Goal: Information Seeking & Learning: Find specific fact

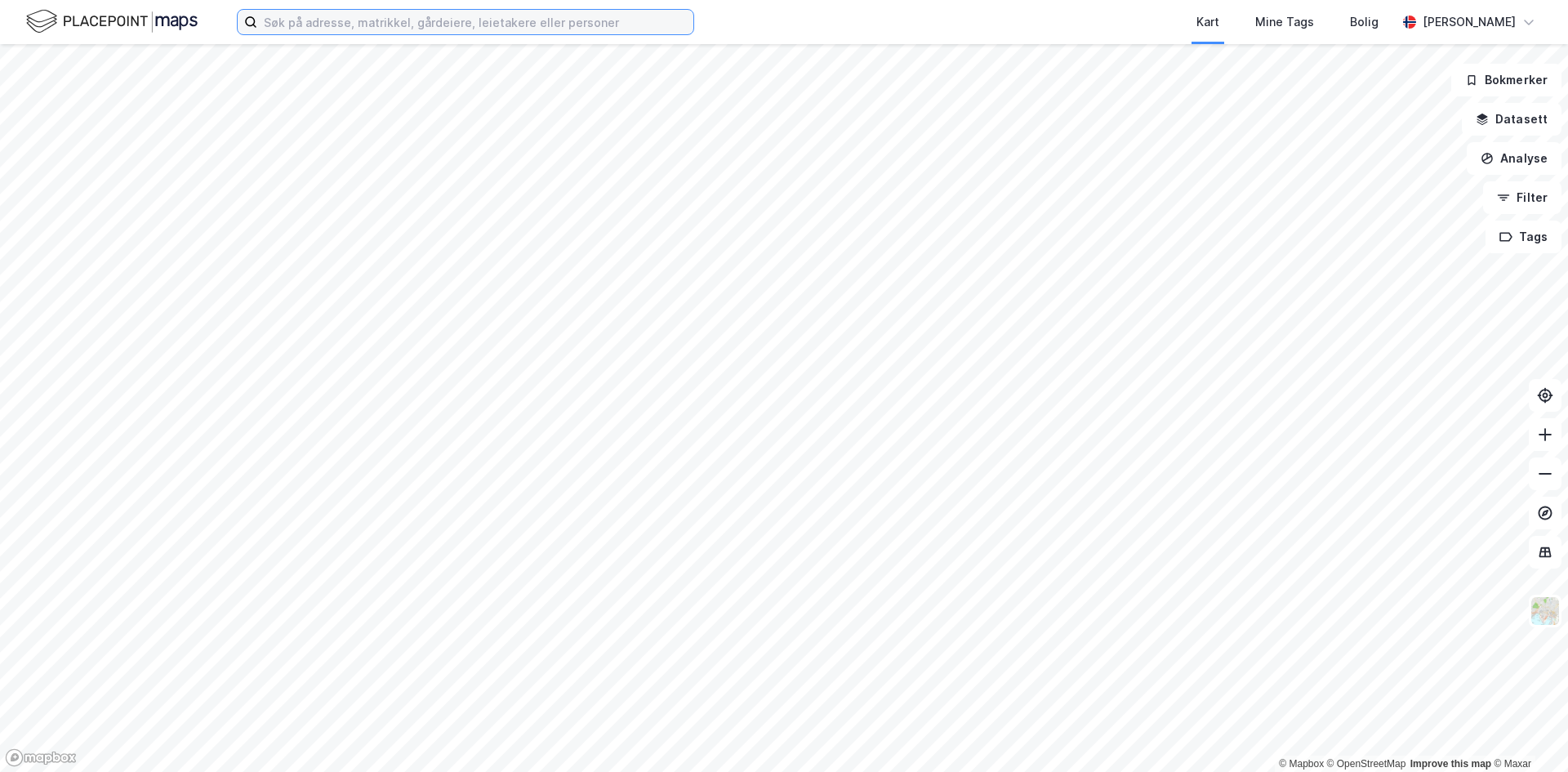
click at [312, 28] on input at bounding box center [475, 22] width 436 height 25
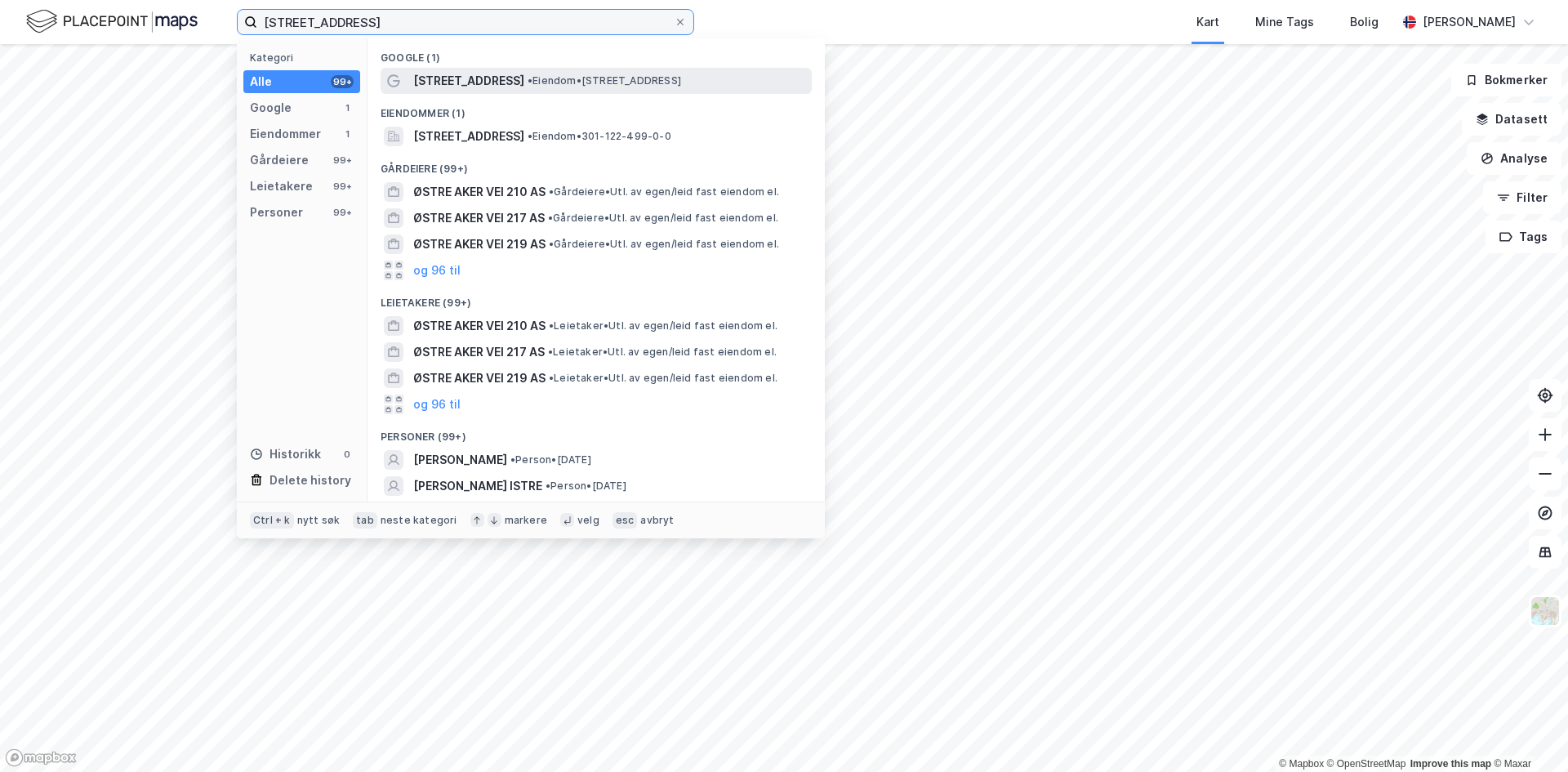
type input "[STREET_ADDRESS]"
click at [483, 82] on span "[STREET_ADDRESS]" at bounding box center [468, 80] width 112 height 19
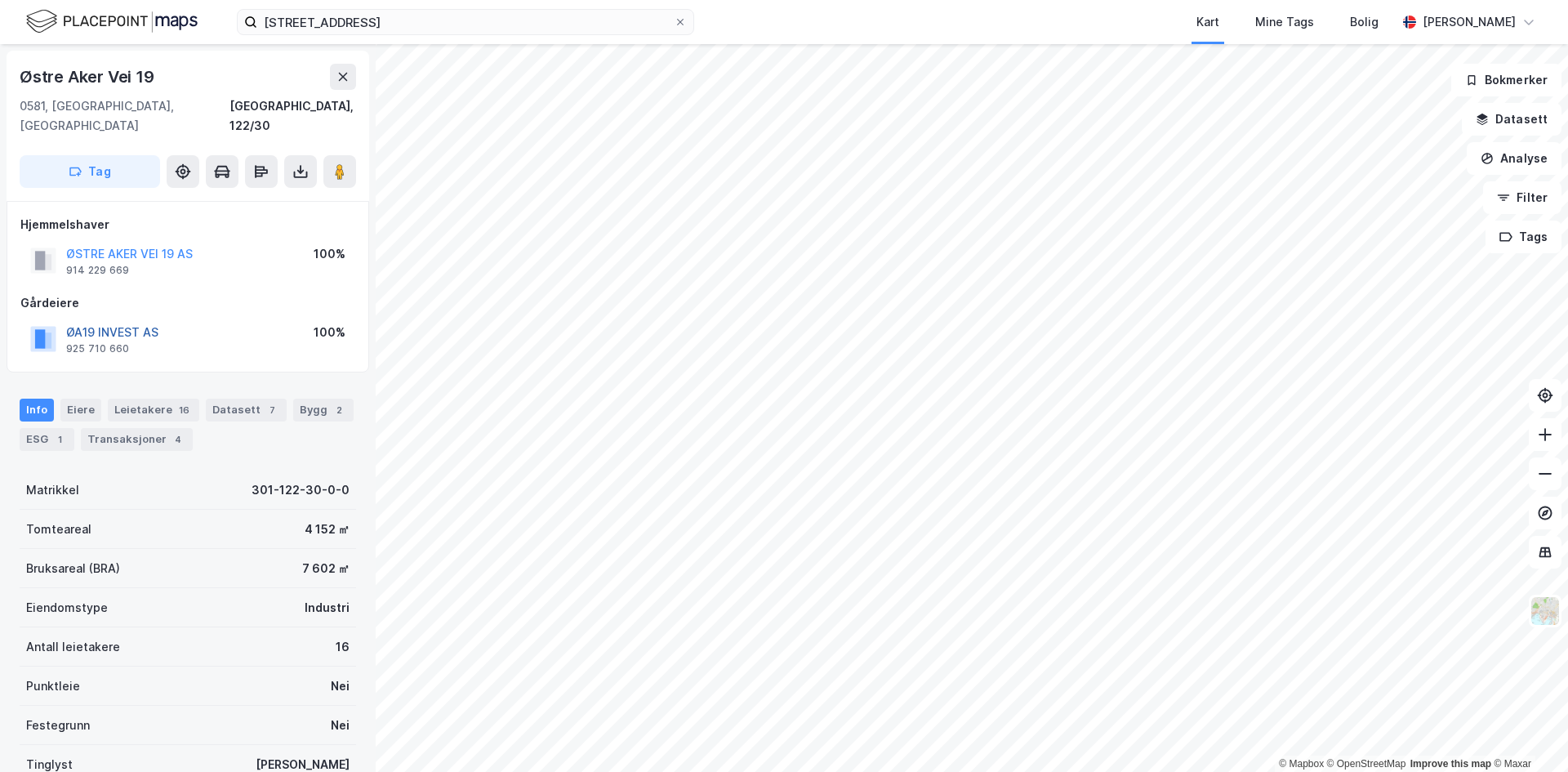
click at [0, 0] on button "ØA19 INVEST AS" at bounding box center [0, 0] width 0 height 0
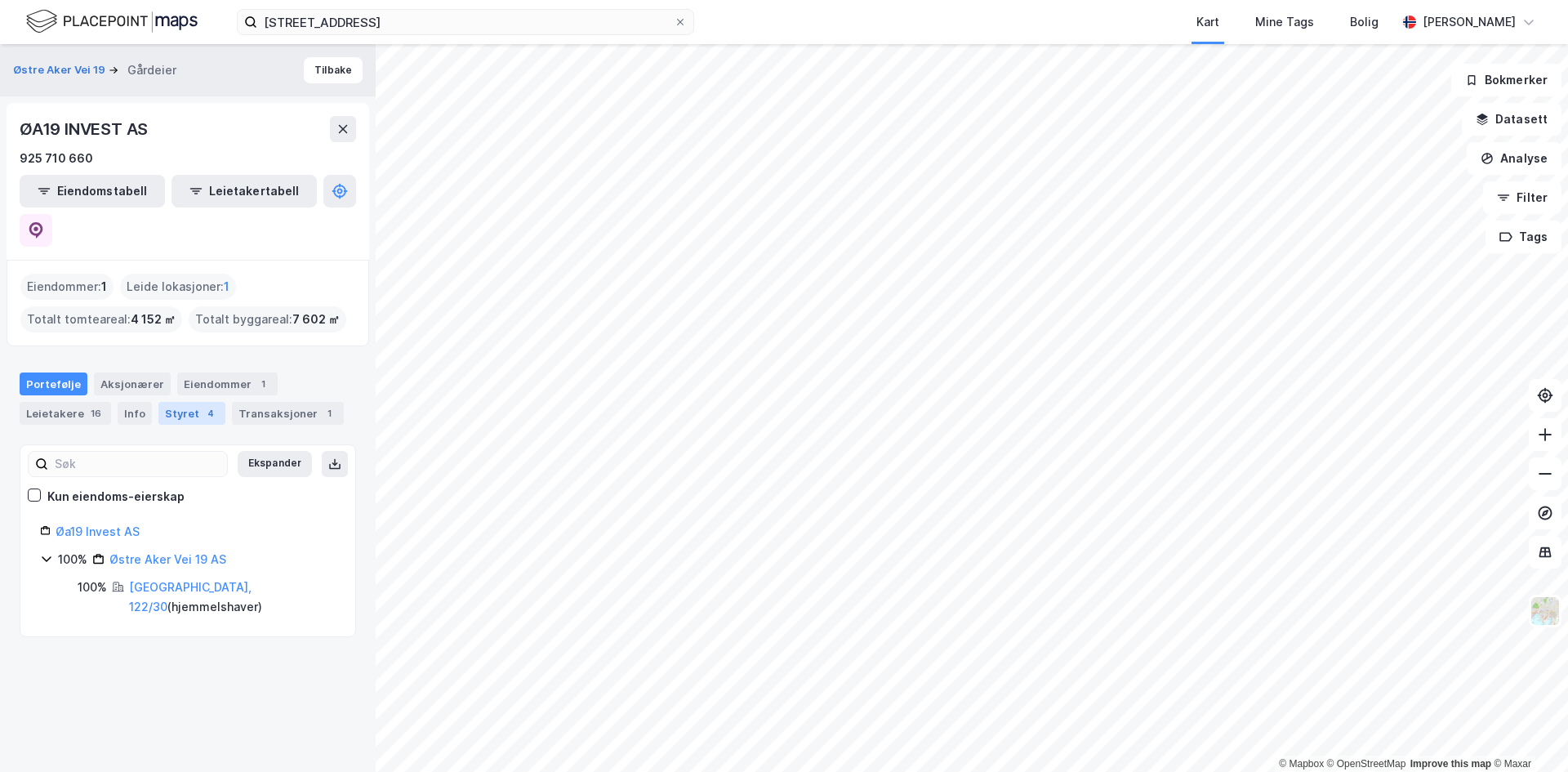
click at [168, 402] on div "Styret 4" at bounding box center [192, 413] width 67 height 23
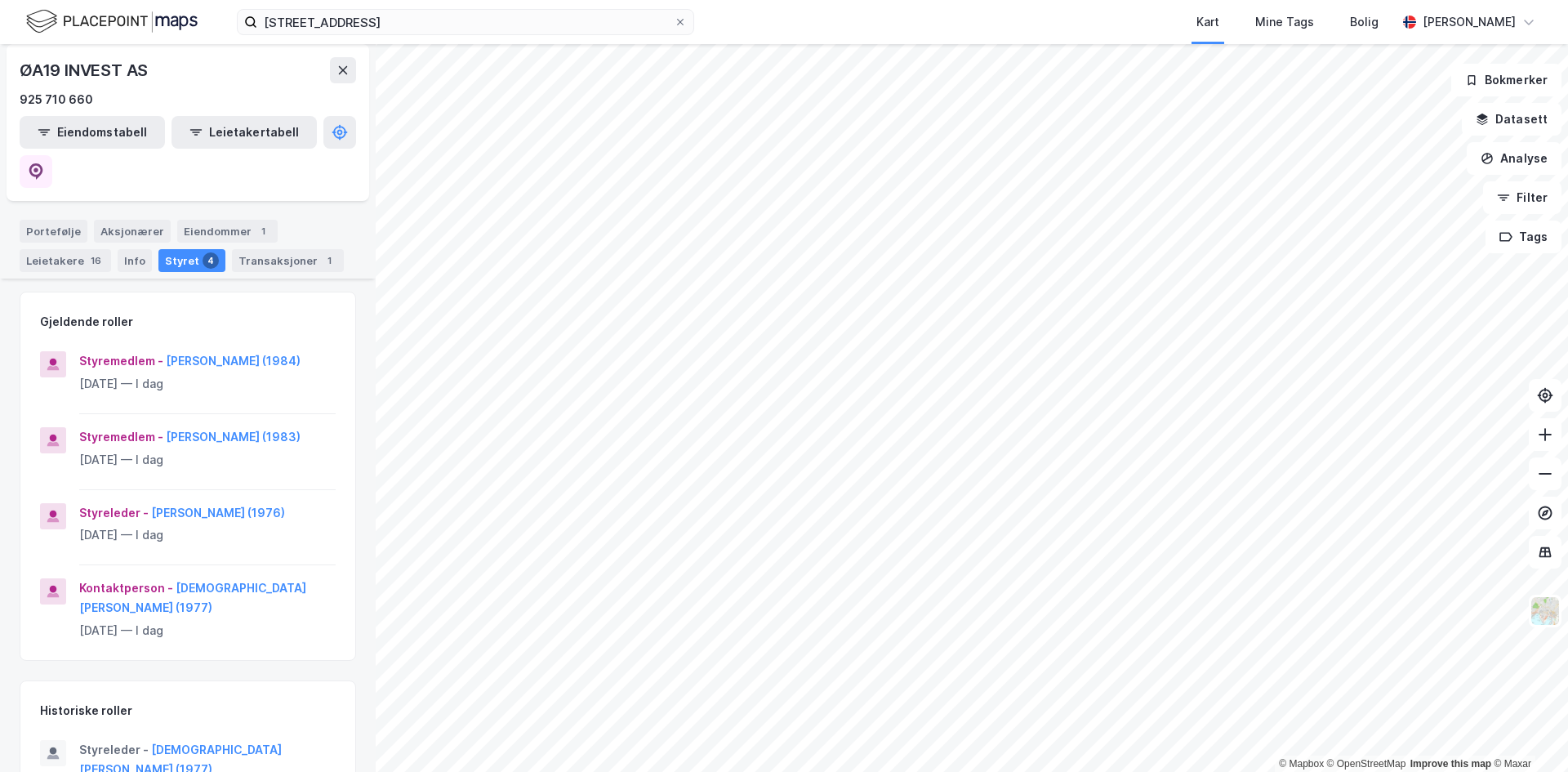
scroll to position [163, 0]
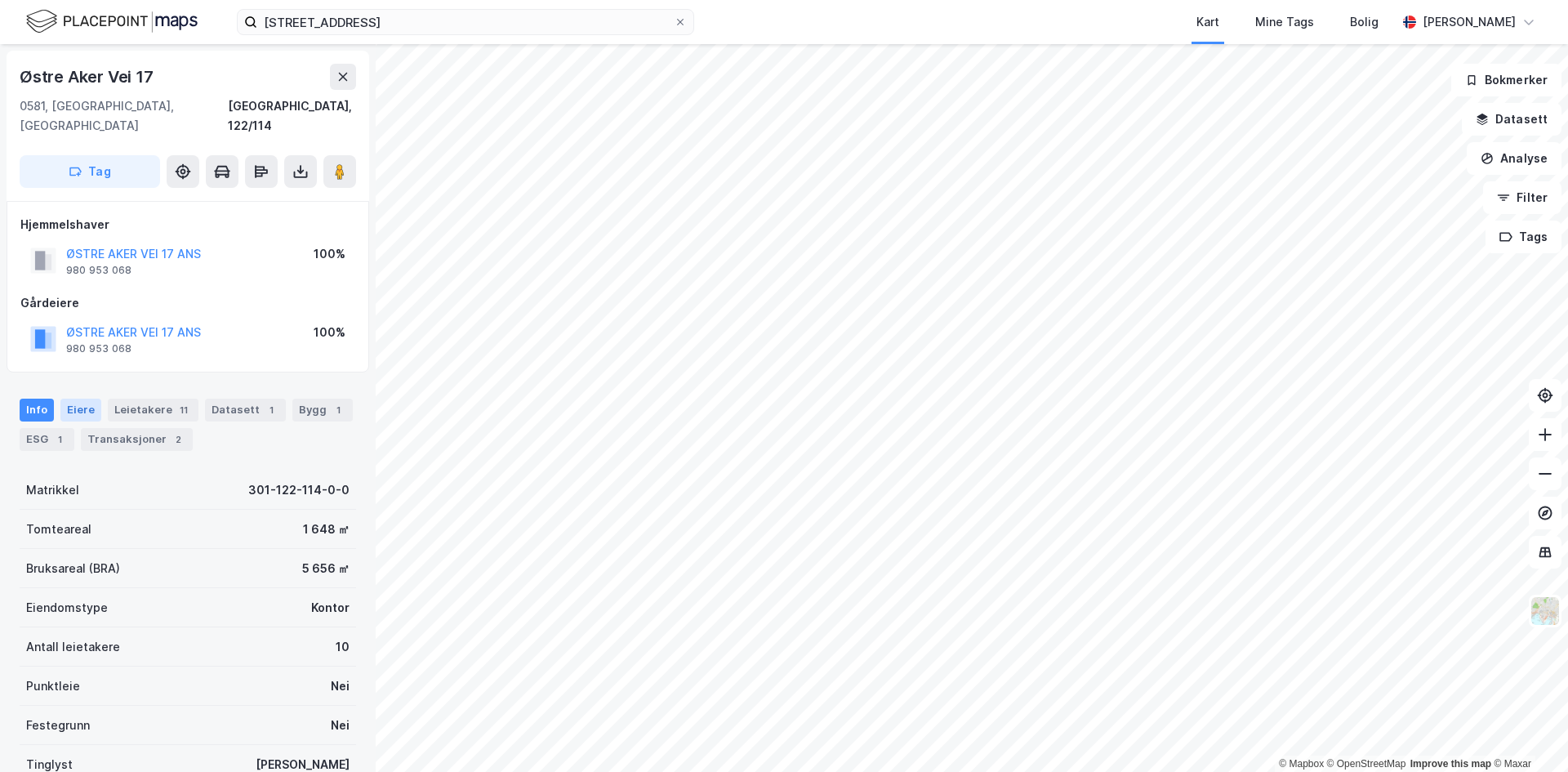
click at [85, 398] on div "Eiere" at bounding box center [81, 410] width 41 height 23
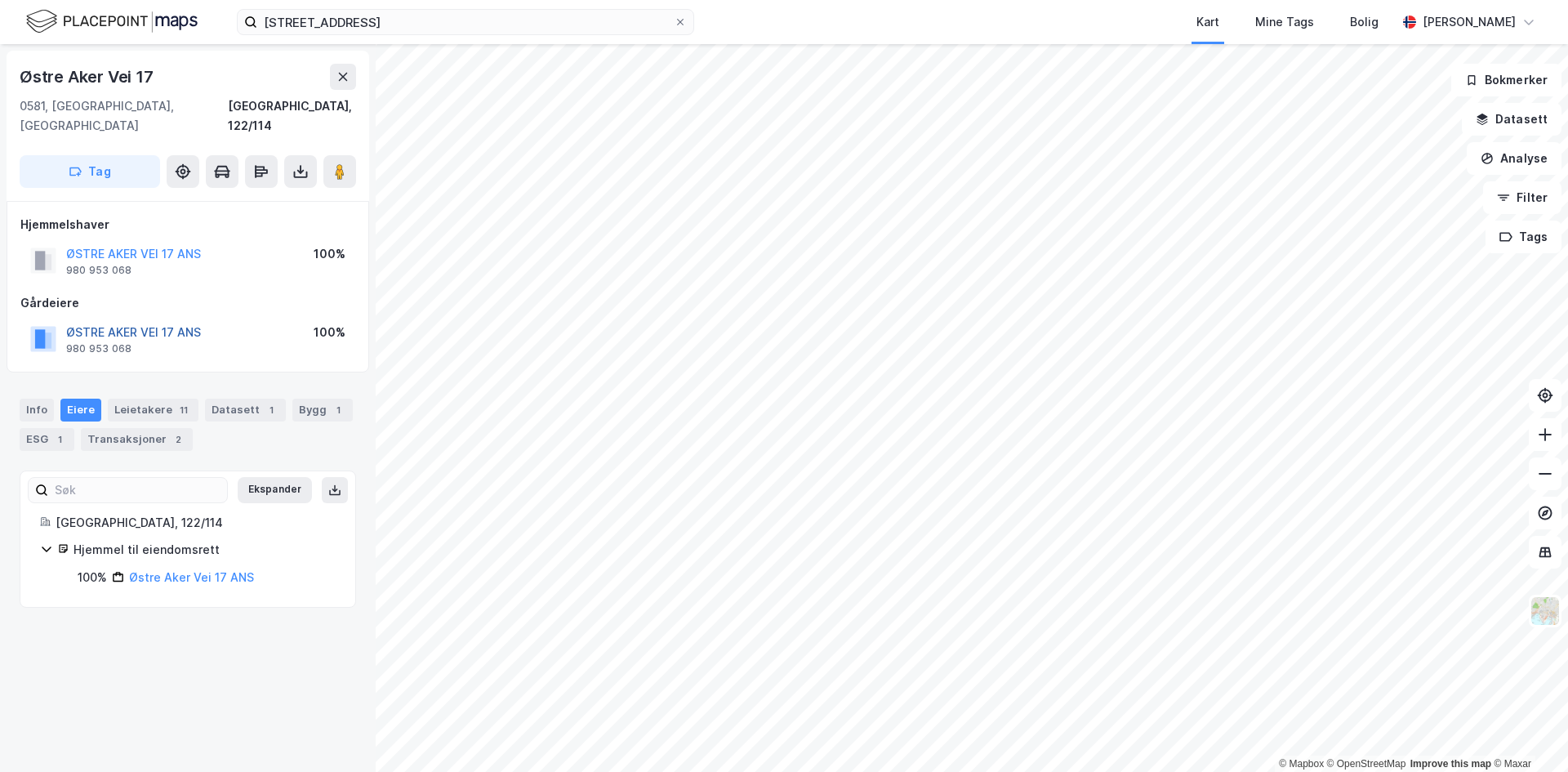
click at [0, 0] on button "ØSTRE AKER VEI 17 ANS" at bounding box center [0, 0] width 0 height 0
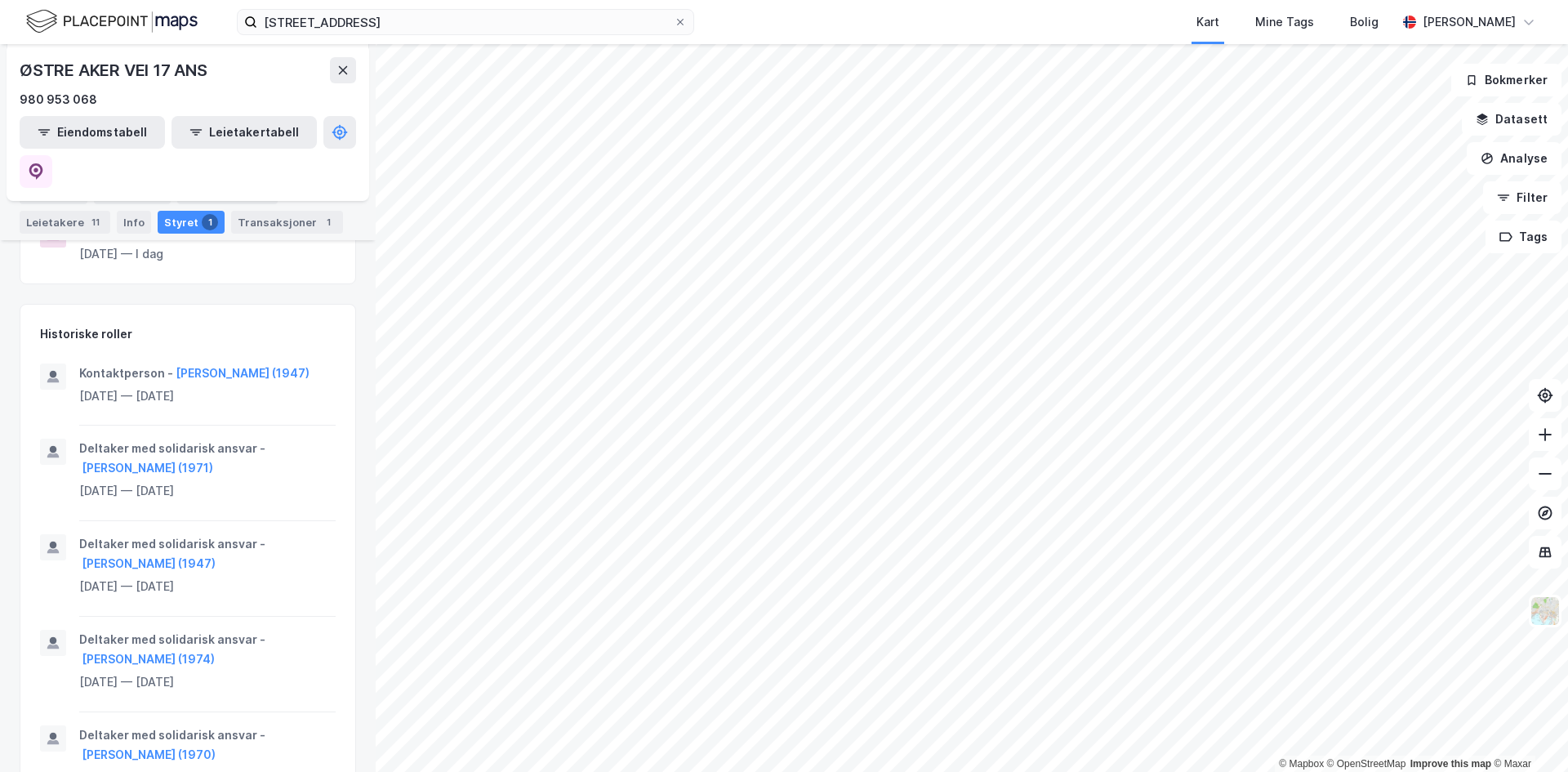
scroll to position [299, 0]
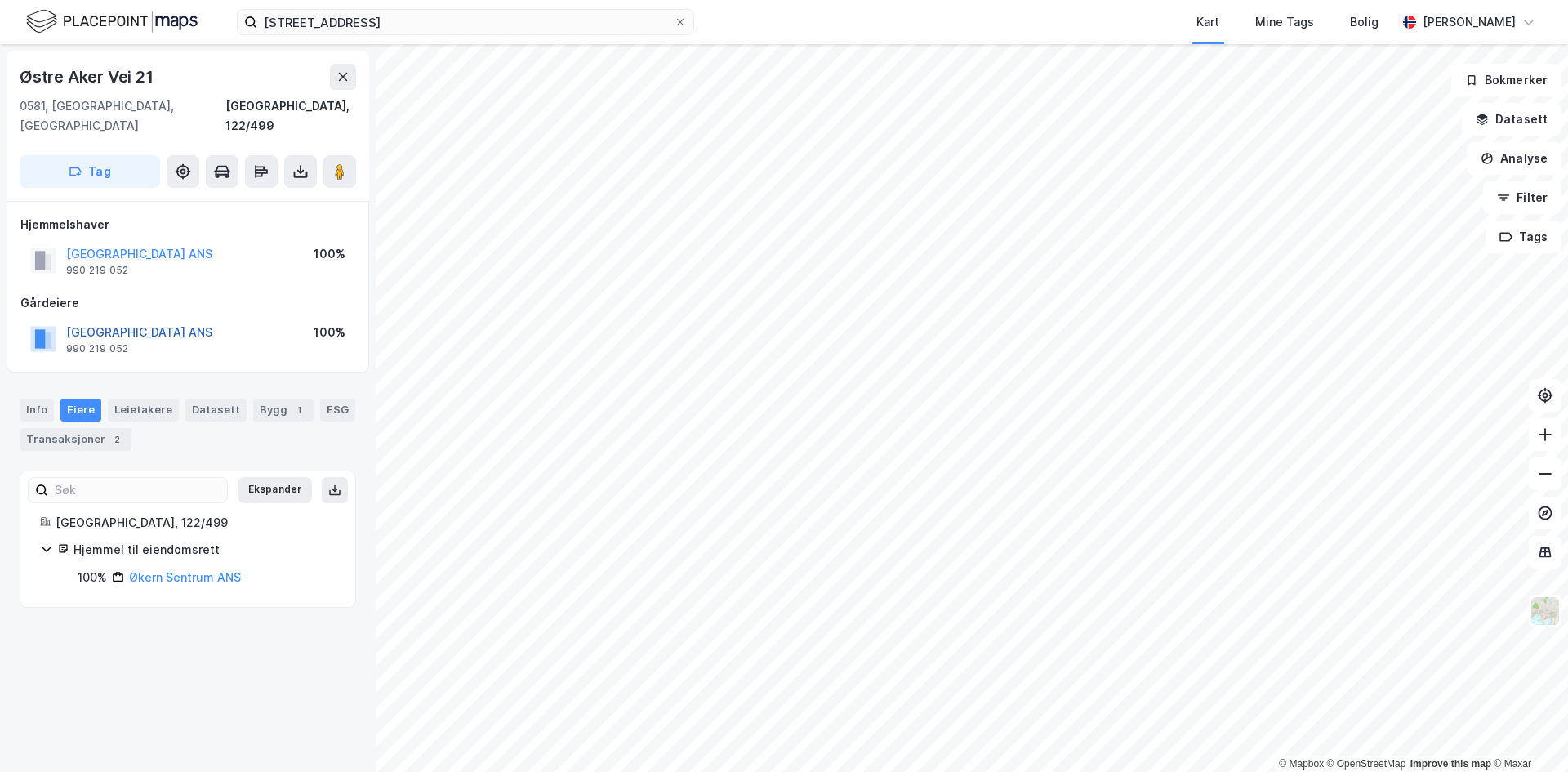
click at [0, 0] on button "[GEOGRAPHIC_DATA] ANS" at bounding box center [0, 0] width 0 height 0
